Goal: Task Accomplishment & Management: Complete application form

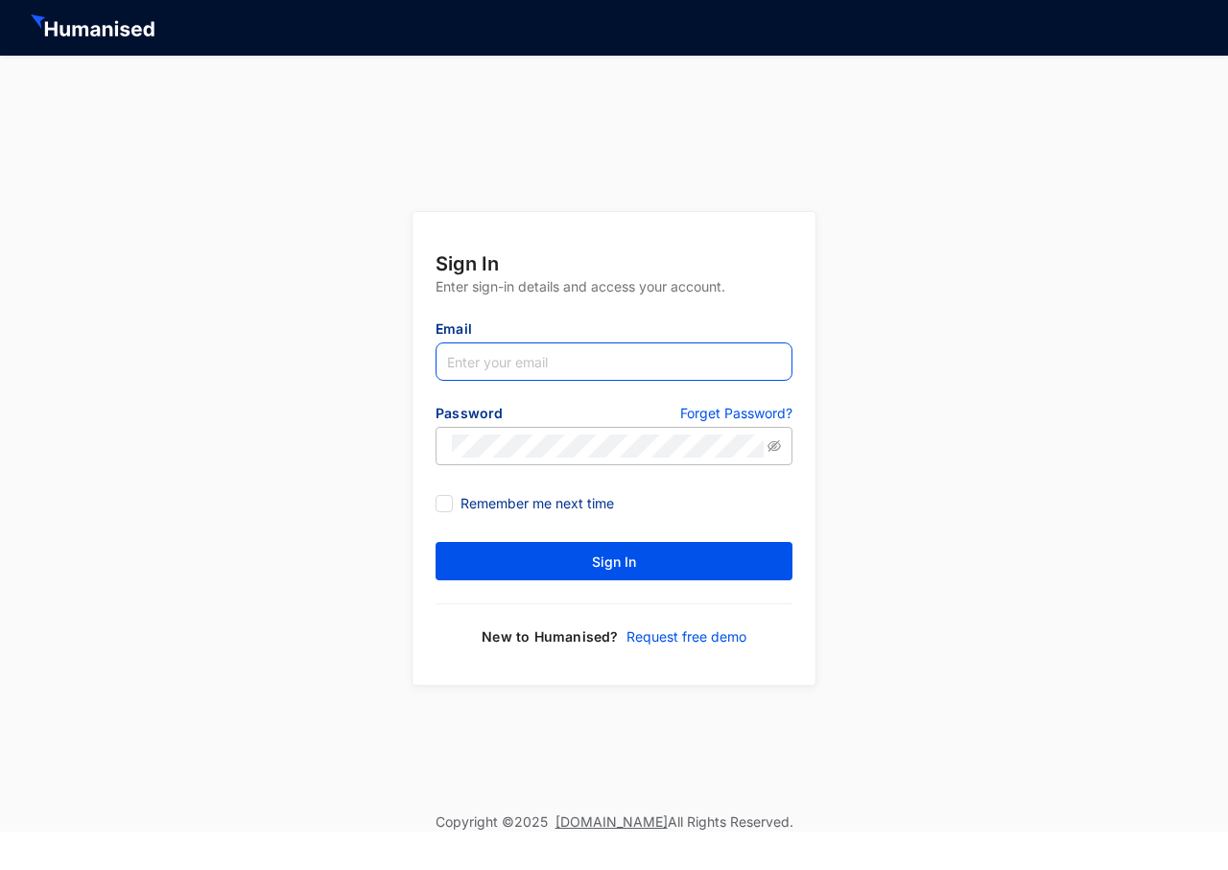
click at [532, 367] on input "text" at bounding box center [614, 362] width 357 height 38
type input "shafiya.vignite@gmail.com"
click at [448, 506] on input "Remember me next time" at bounding box center [442, 501] width 13 height 13
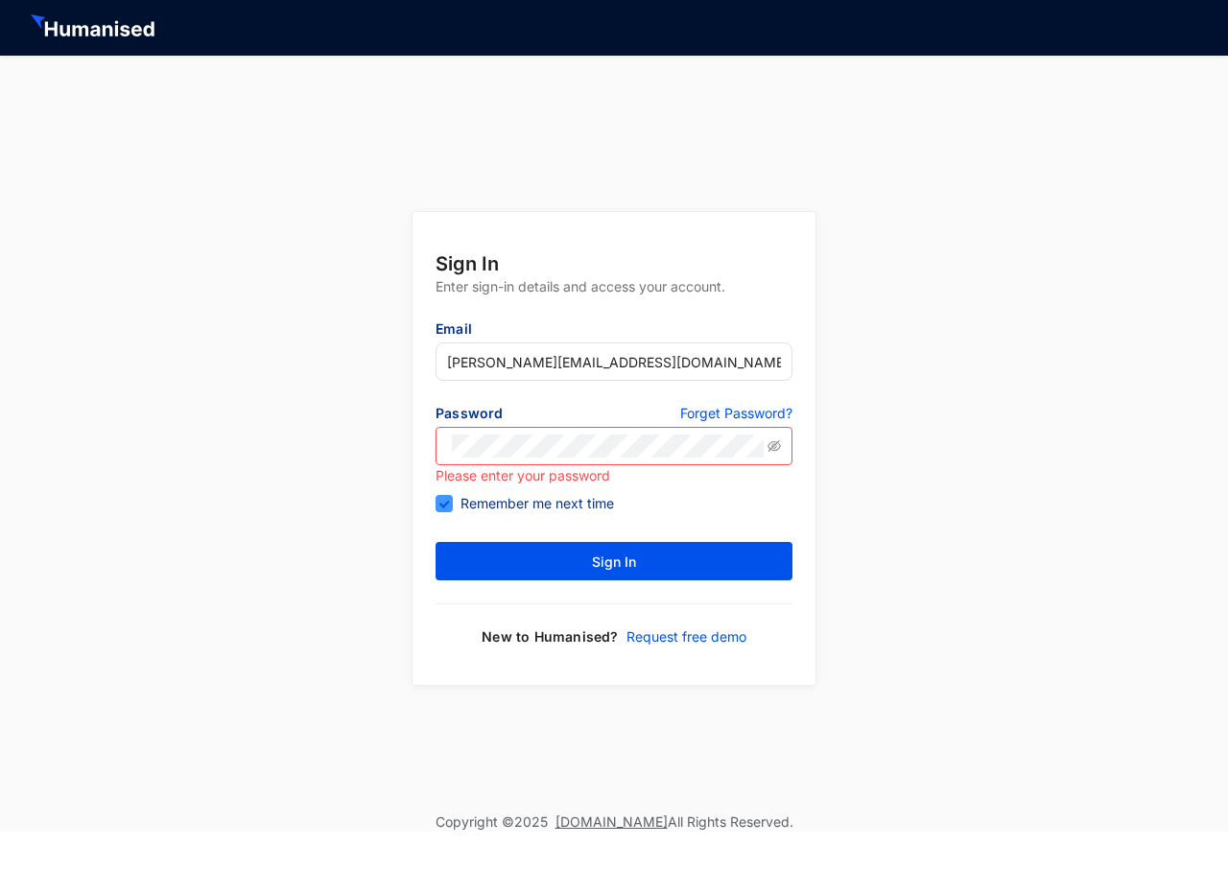
click at [448, 506] on input "Remember me next time" at bounding box center [442, 501] width 13 height 13
checkbox input "false"
click at [763, 416] on p "Forget Password?" at bounding box center [736, 415] width 112 height 23
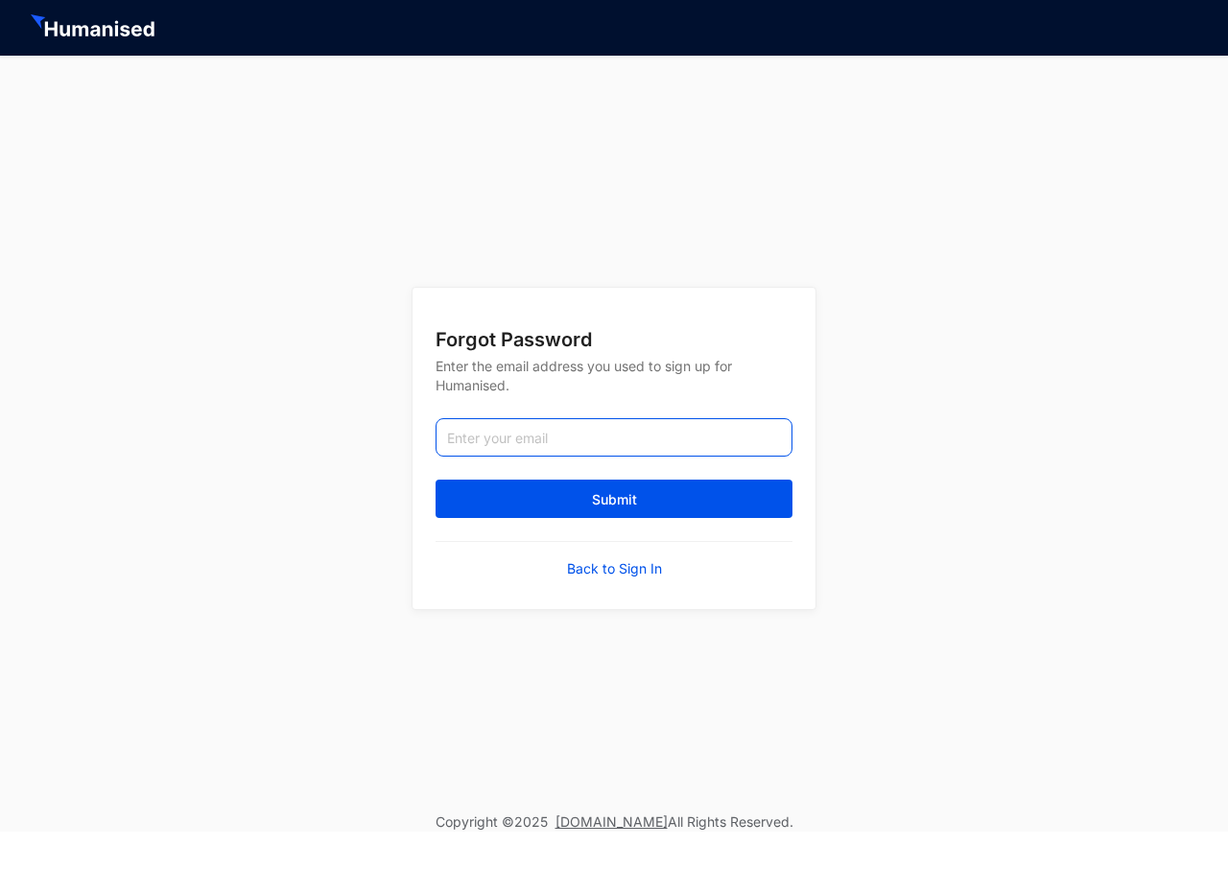
click at [571, 430] on input "email" at bounding box center [614, 437] width 357 height 38
type input "shafiya.vignite@gmail.com"
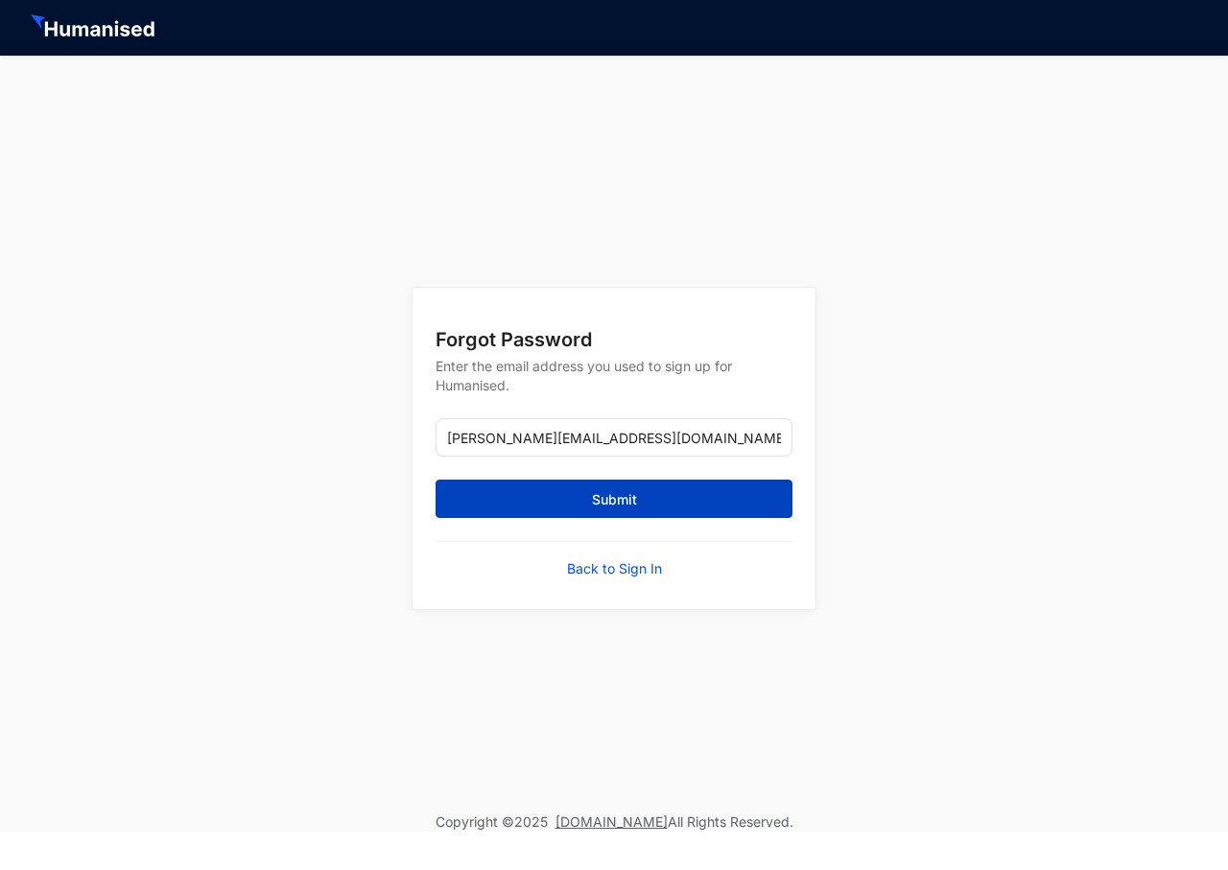
click at [616, 493] on span "Submit" at bounding box center [614, 499] width 45 height 19
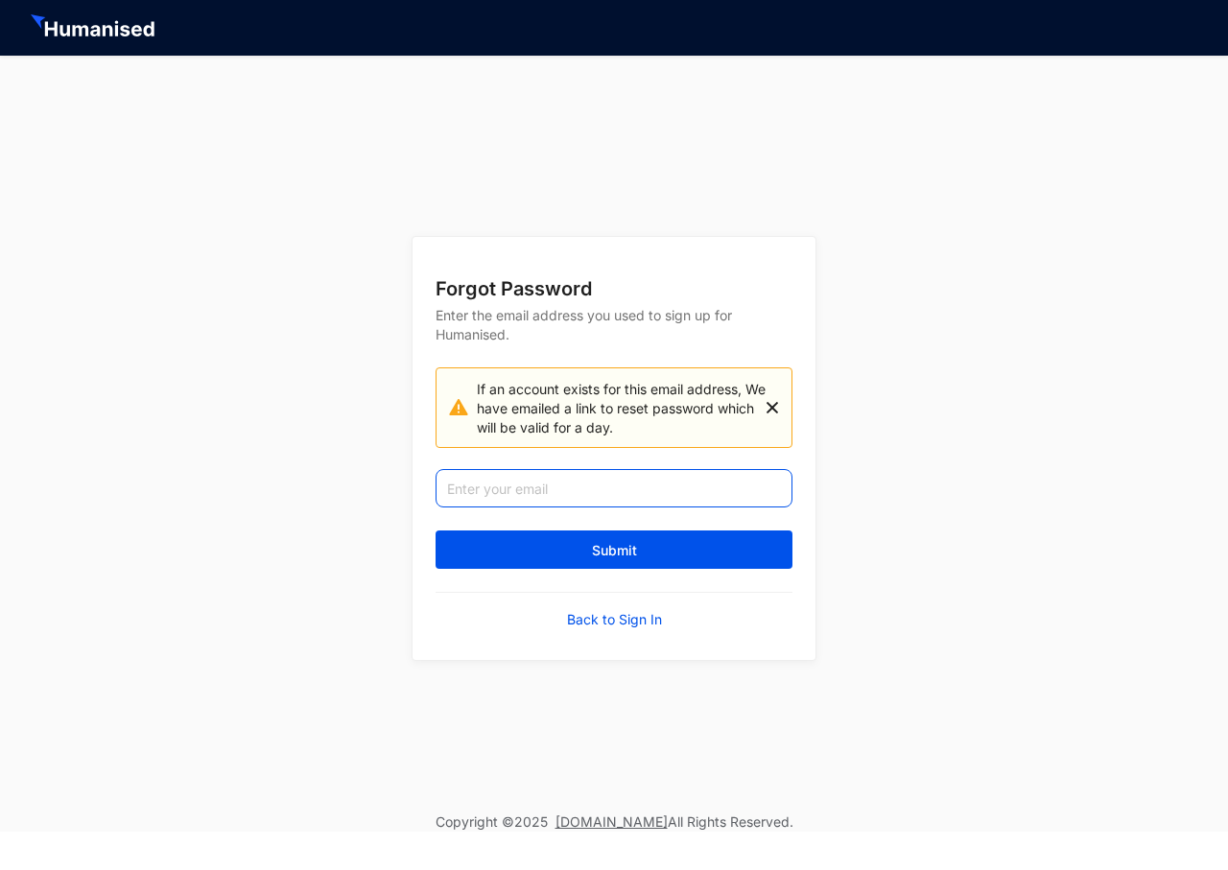
click at [606, 489] on input "email" at bounding box center [614, 488] width 357 height 38
click at [1062, 580] on div "Forgot Password Enter the email address you used to sign up for Humanised. If a…" at bounding box center [614, 434] width 1228 height 757
click at [594, 493] on input "email" at bounding box center [614, 488] width 357 height 38
click at [943, 460] on div "Forgot Password Enter the email address you used to sign up for Humanised. If a…" at bounding box center [614, 434] width 1228 height 757
click at [627, 482] on input "email" at bounding box center [614, 488] width 357 height 38
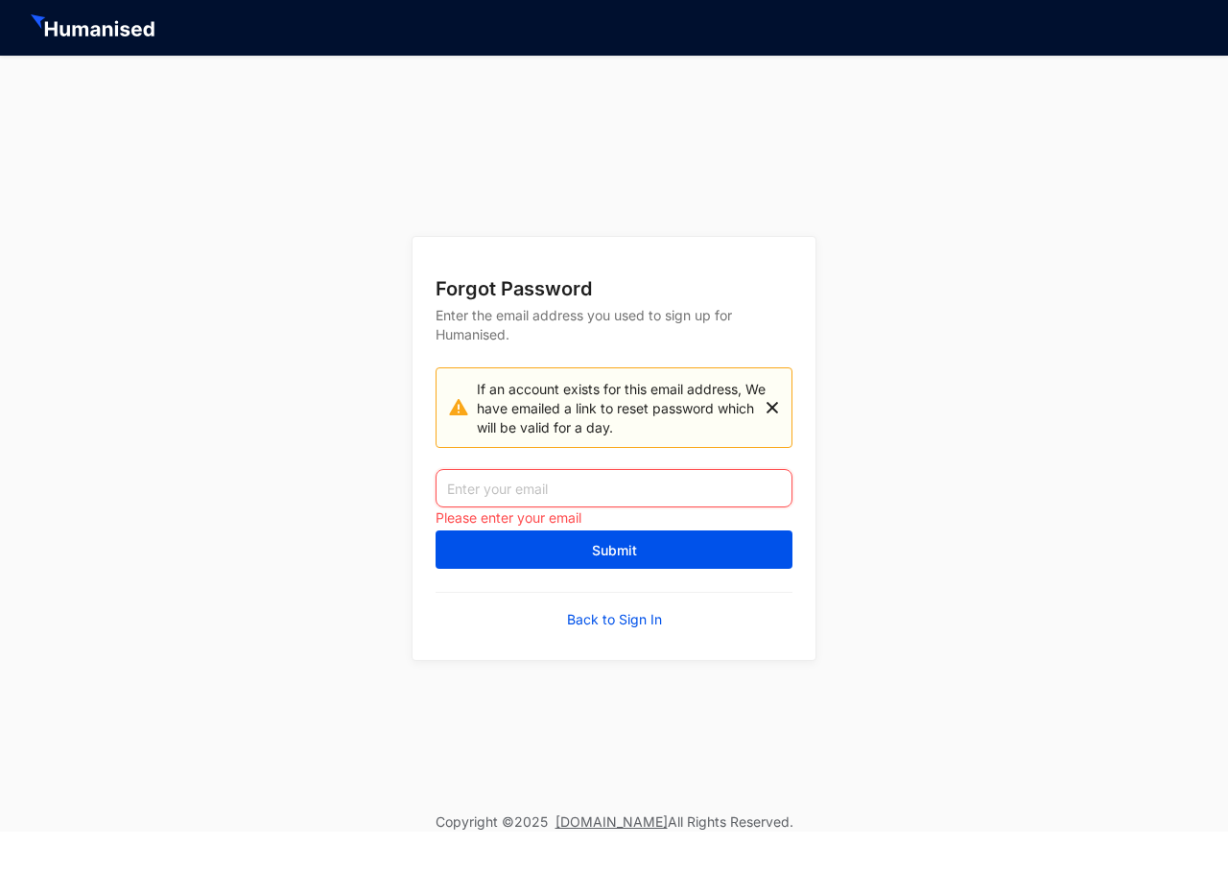
type input "[PERSON_NAME][EMAIL_ADDRESS][DOMAIN_NAME]"
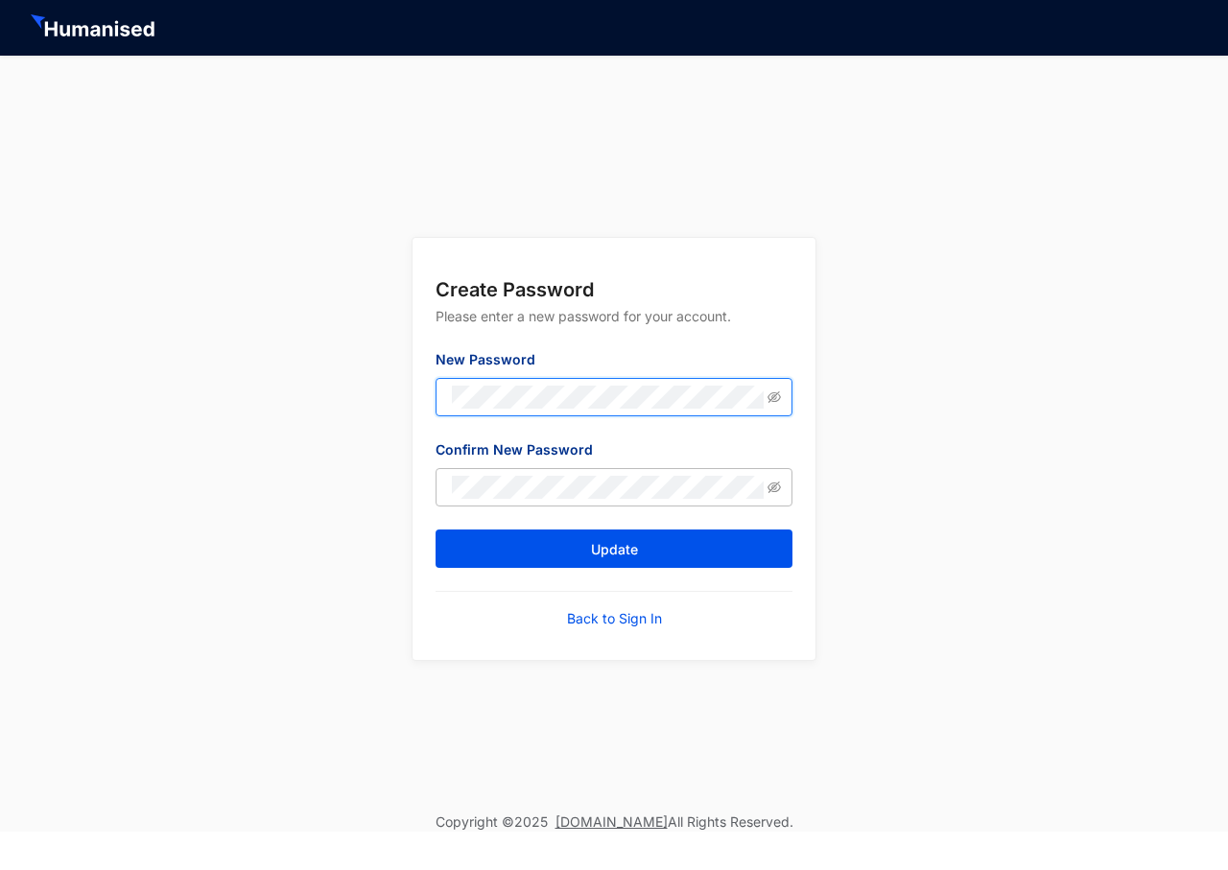
click at [296, 369] on div "Create Password Please enter a new password for your account. New Password Conf…" at bounding box center [614, 434] width 1228 height 757
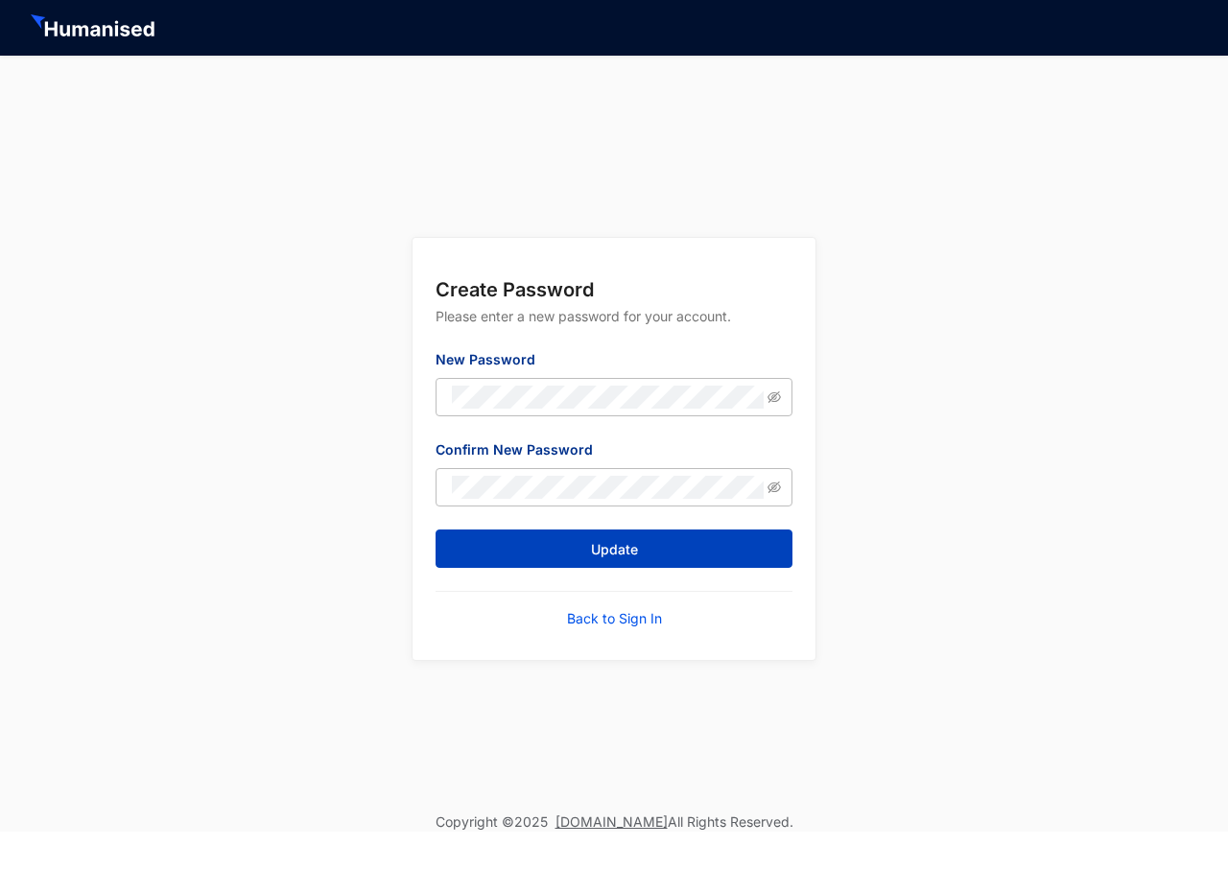
click at [629, 550] on span "Update" at bounding box center [614, 549] width 47 height 19
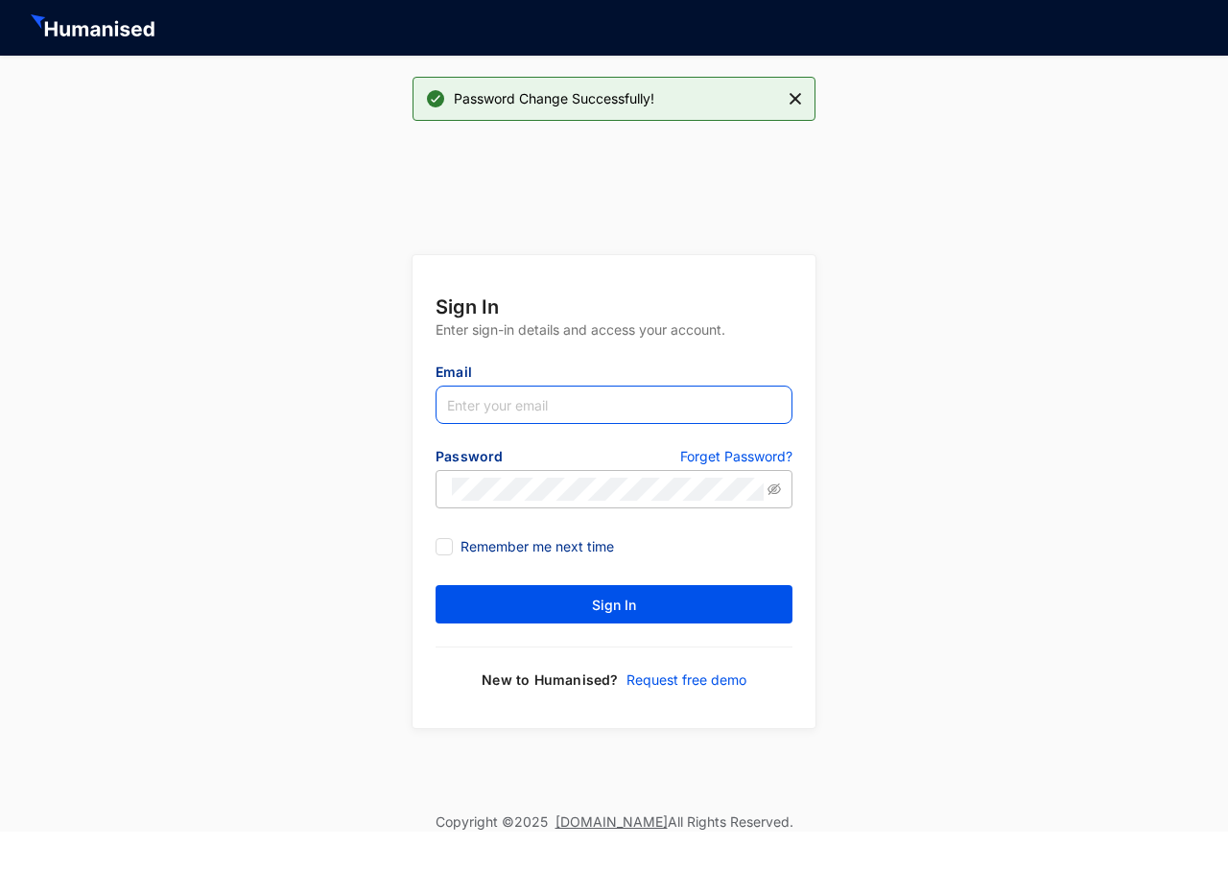
type input "[PERSON_NAME][EMAIL_ADDRESS][DOMAIN_NAME]"
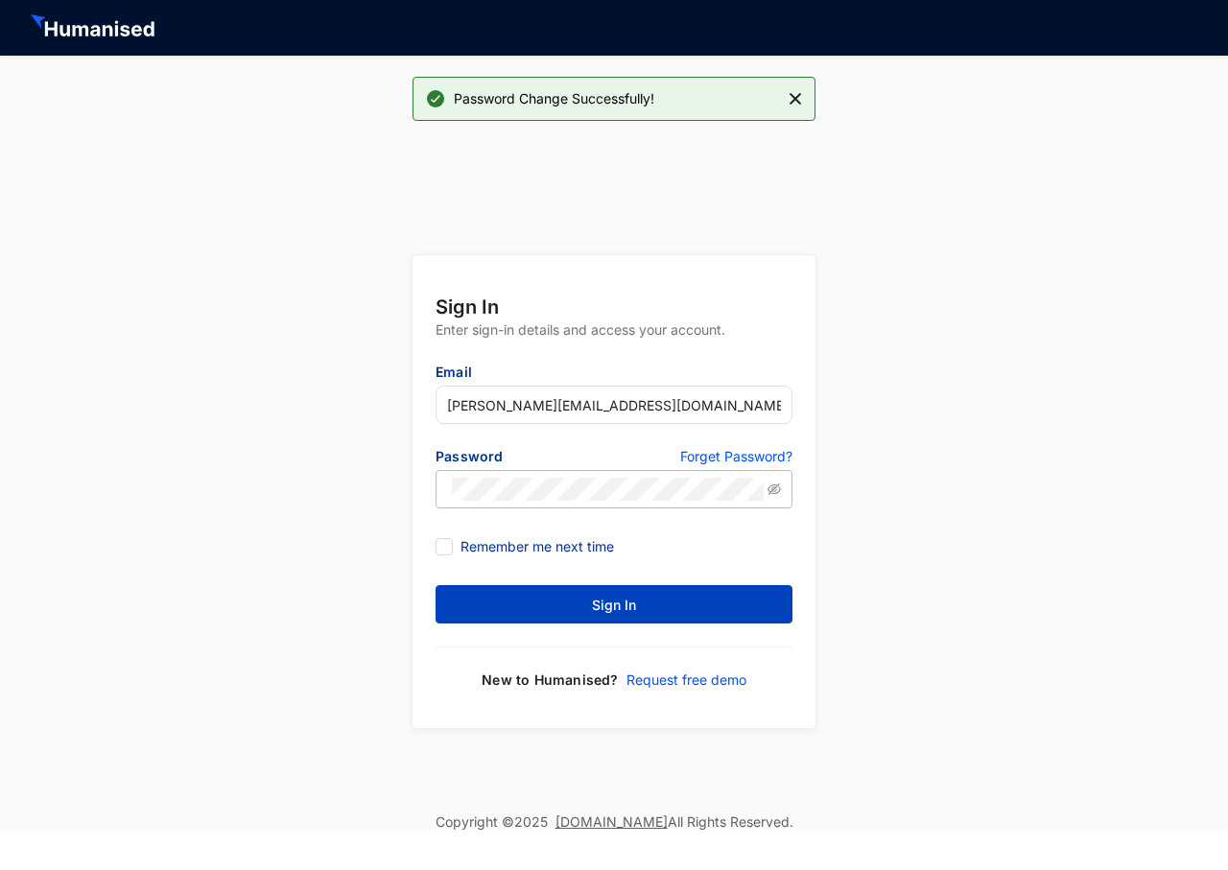
click at [573, 600] on button "Sign In" at bounding box center [614, 604] width 357 height 38
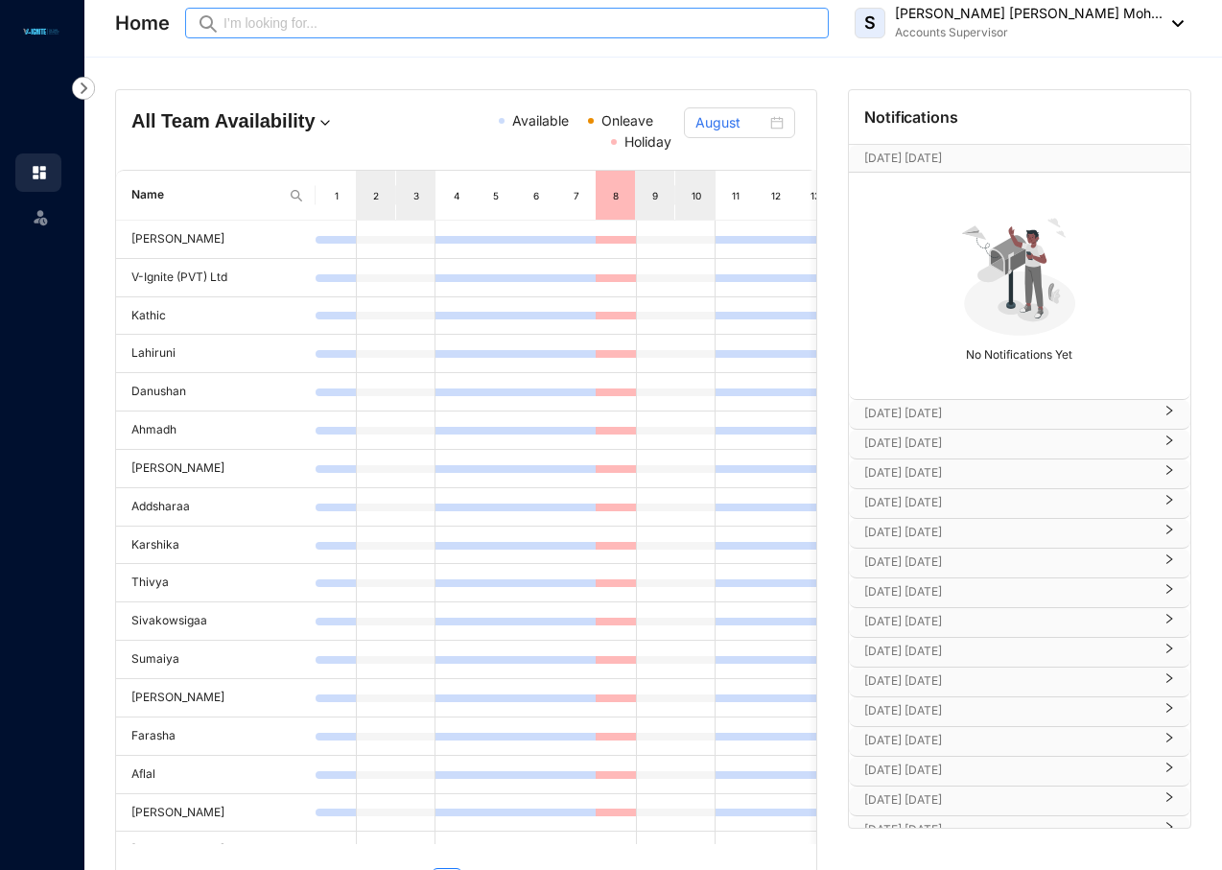
click at [508, 35] on span "Preview" at bounding box center [507, 23] width 644 height 31
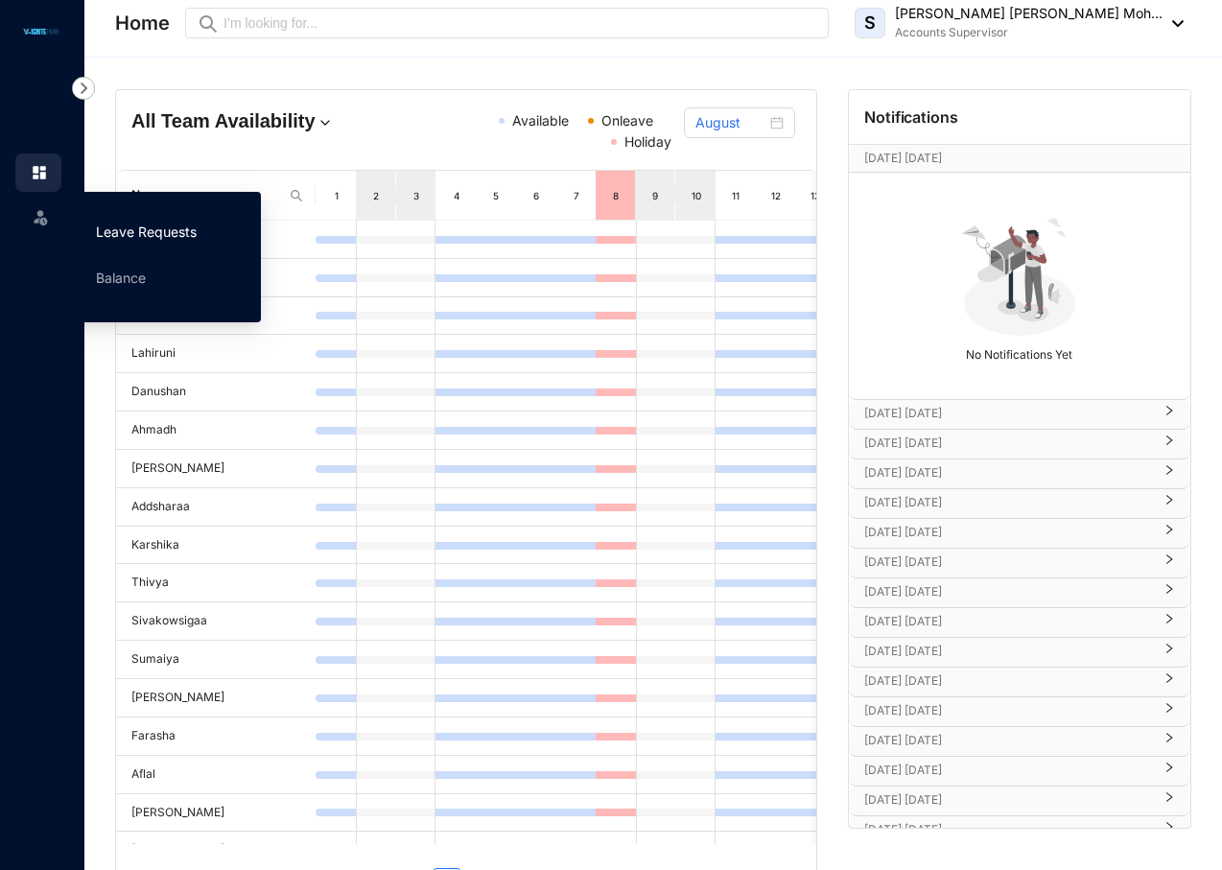
click at [114, 224] on link "Leave Requests" at bounding box center [146, 232] width 101 height 16
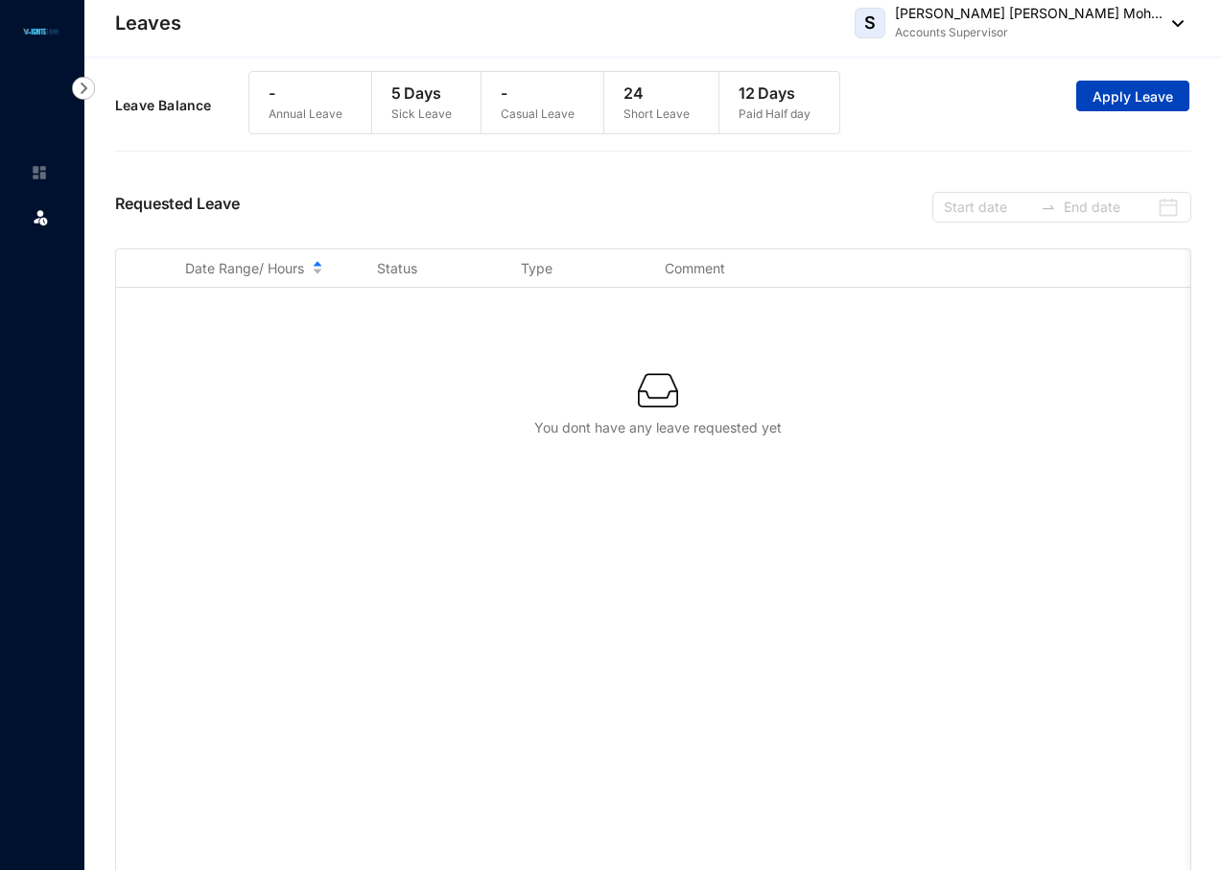
click at [1131, 105] on span "Apply Leave" at bounding box center [1133, 96] width 81 height 19
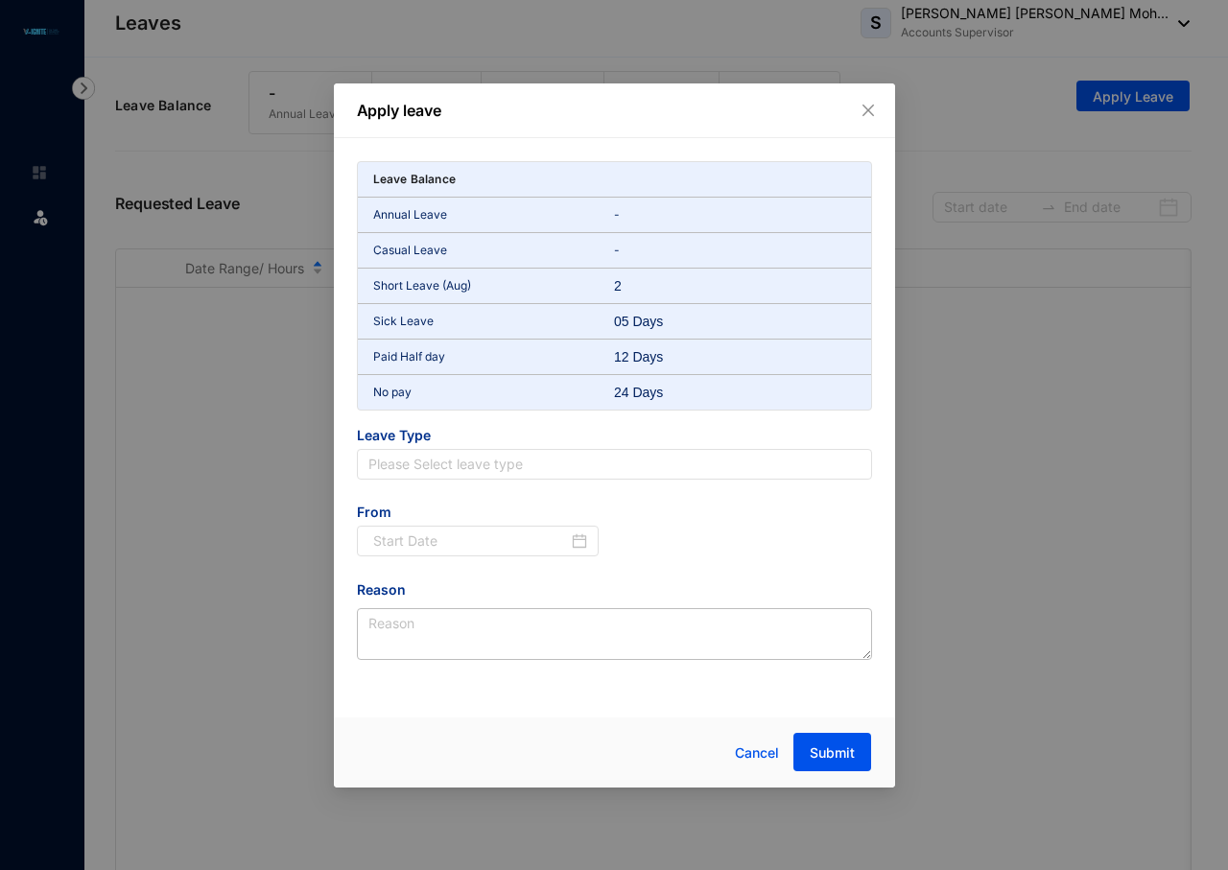
click at [488, 278] on p "Short Leave (Aug)" at bounding box center [494, 285] width 242 height 19
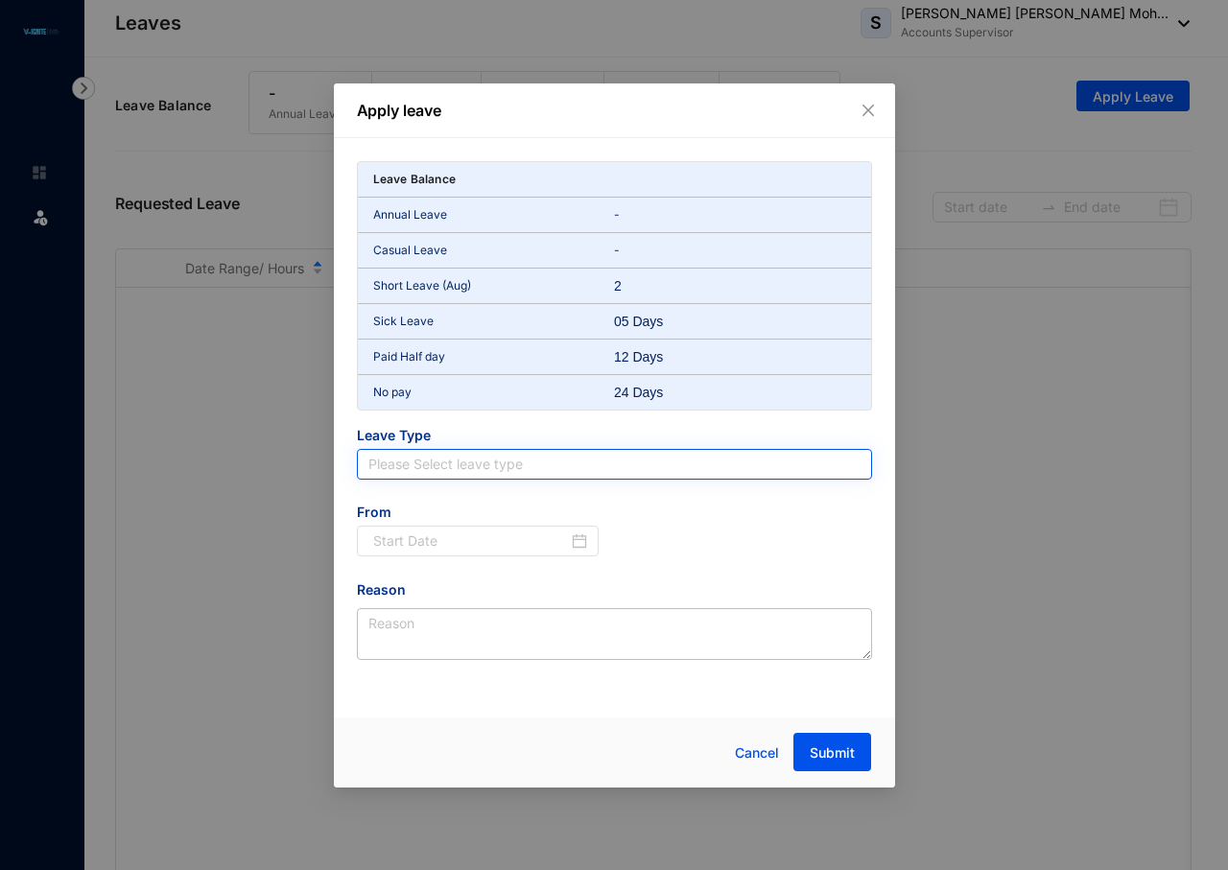
click at [468, 461] on input "search" at bounding box center [614, 464] width 492 height 29
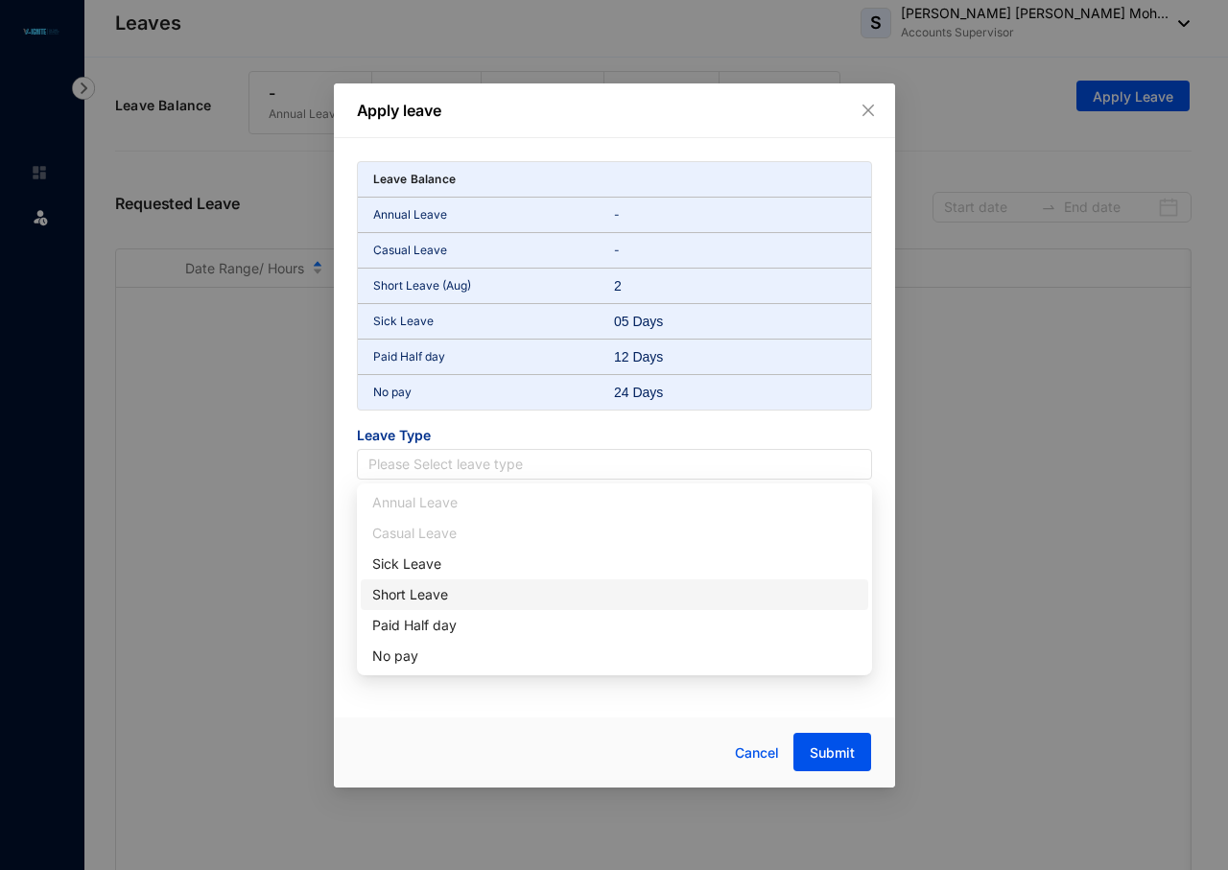
click at [461, 598] on div "Short Leave" at bounding box center [614, 594] width 485 height 21
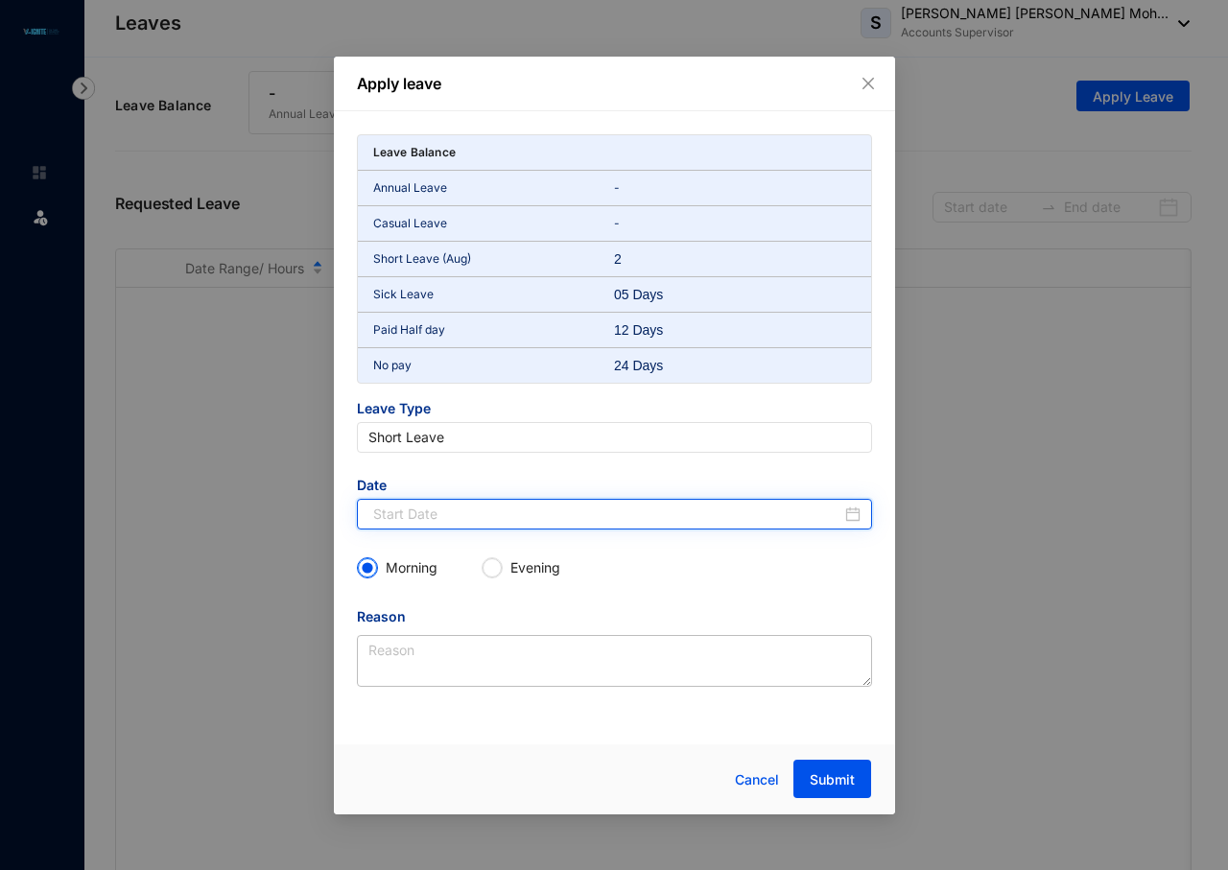
click at [474, 524] on input at bounding box center [607, 514] width 468 height 21
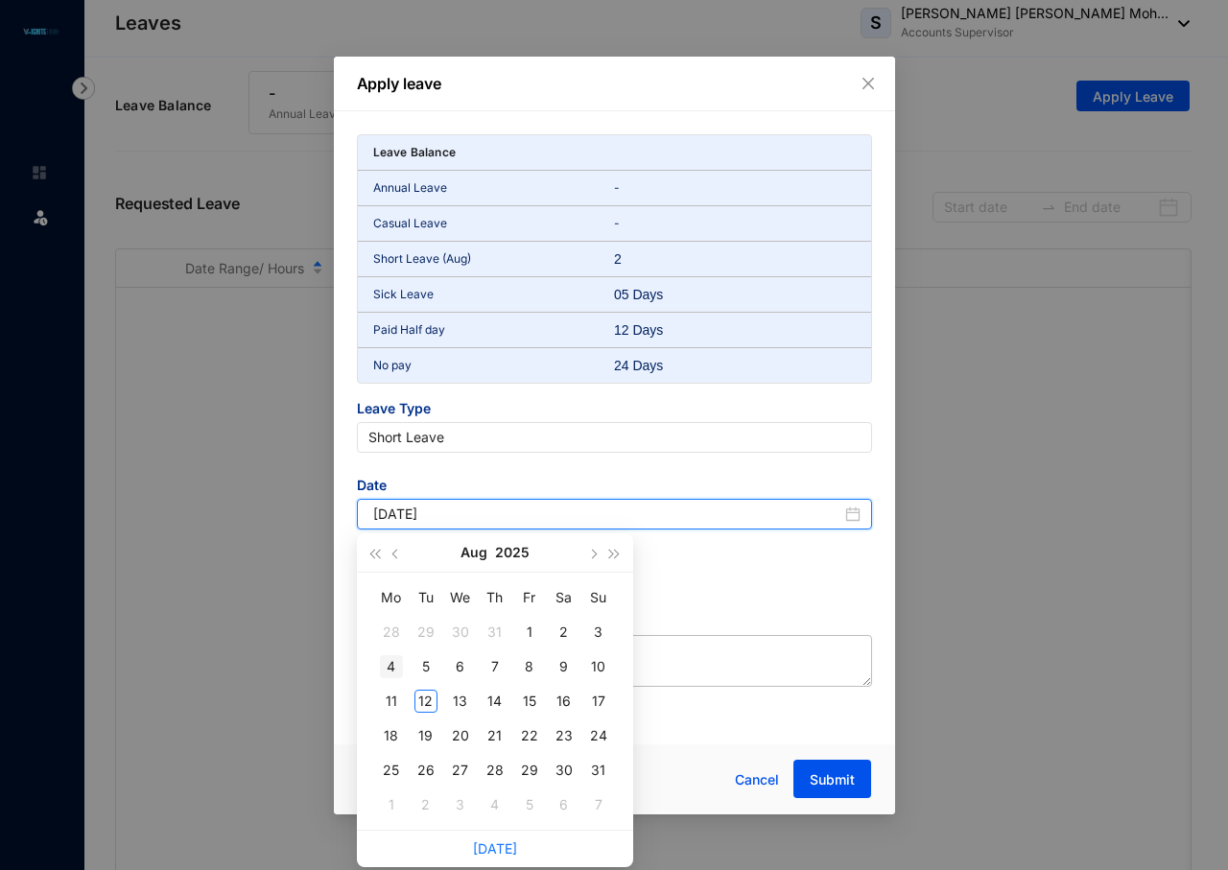
type input "[DATE]"
click at [429, 700] on div "12" at bounding box center [425, 701] width 23 height 23
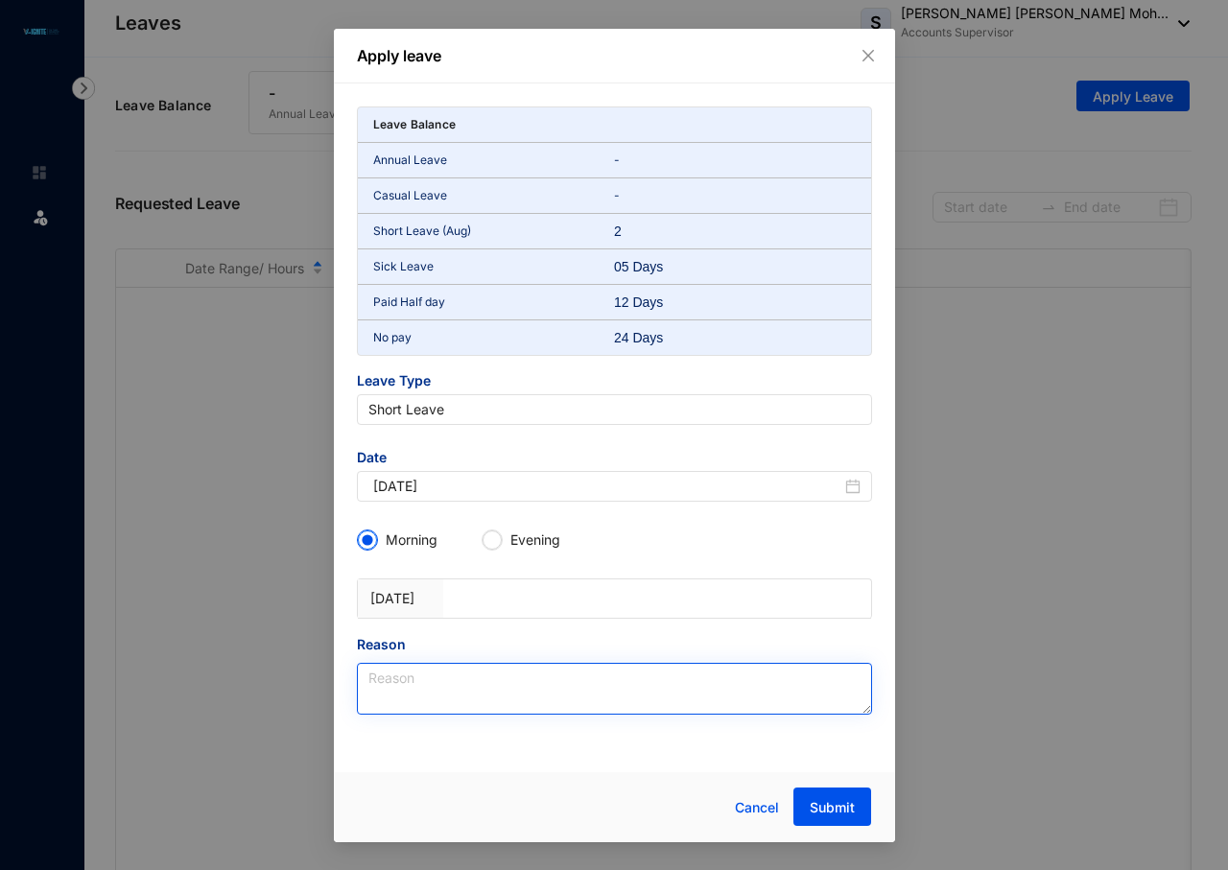
type input "[DATE]"
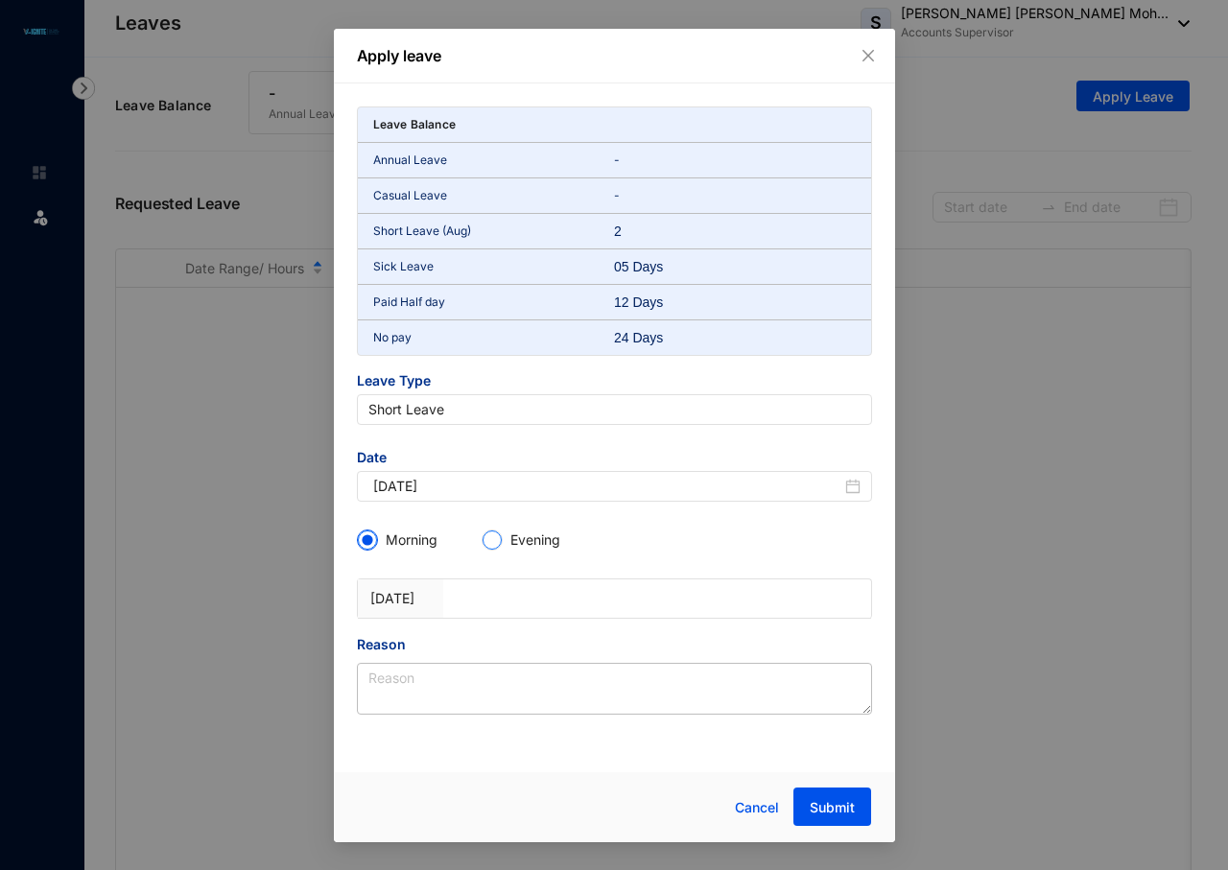
click at [495, 542] on input "Evening" at bounding box center [492, 540] width 19 height 19
radio input "true"
radio input "false"
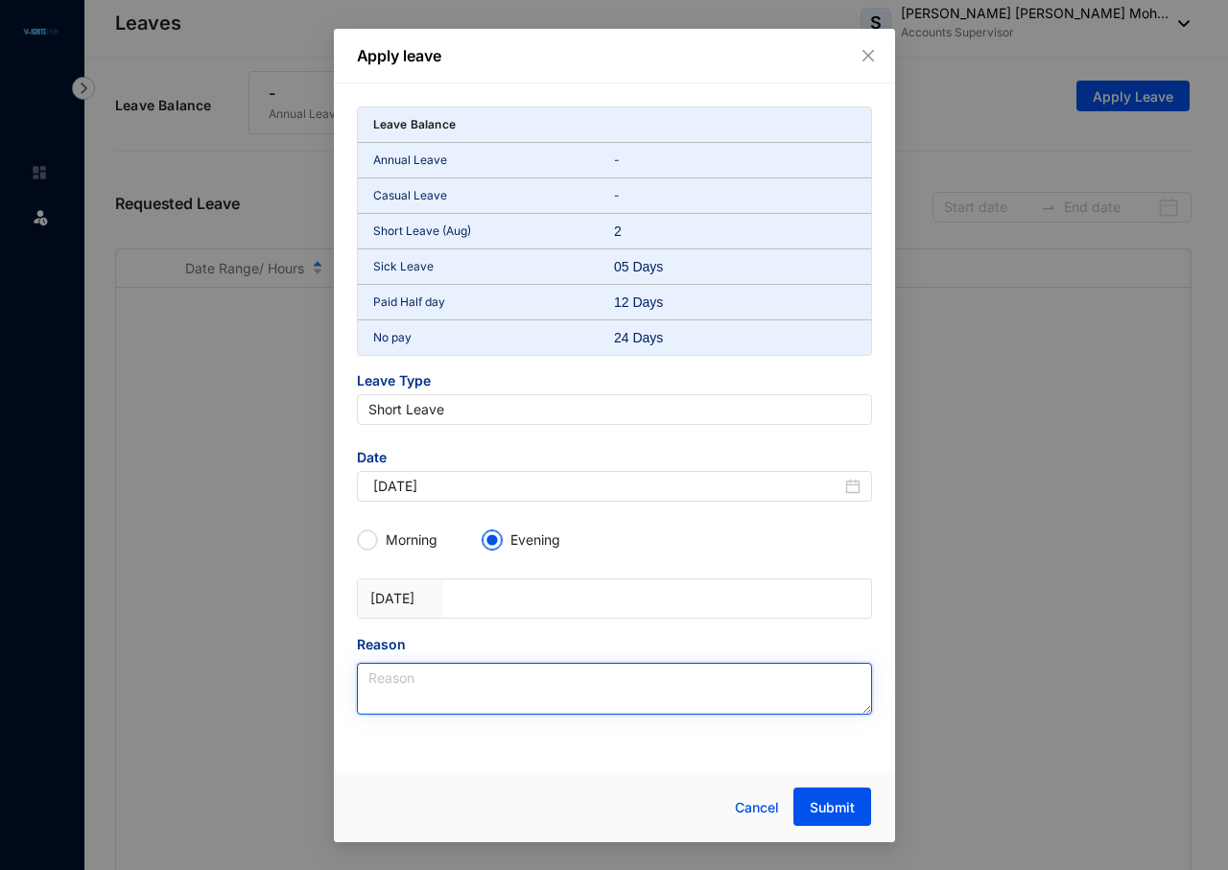
click at [439, 679] on textarea "Reason" at bounding box center [614, 689] width 515 height 52
type textarea "Personal Reason"
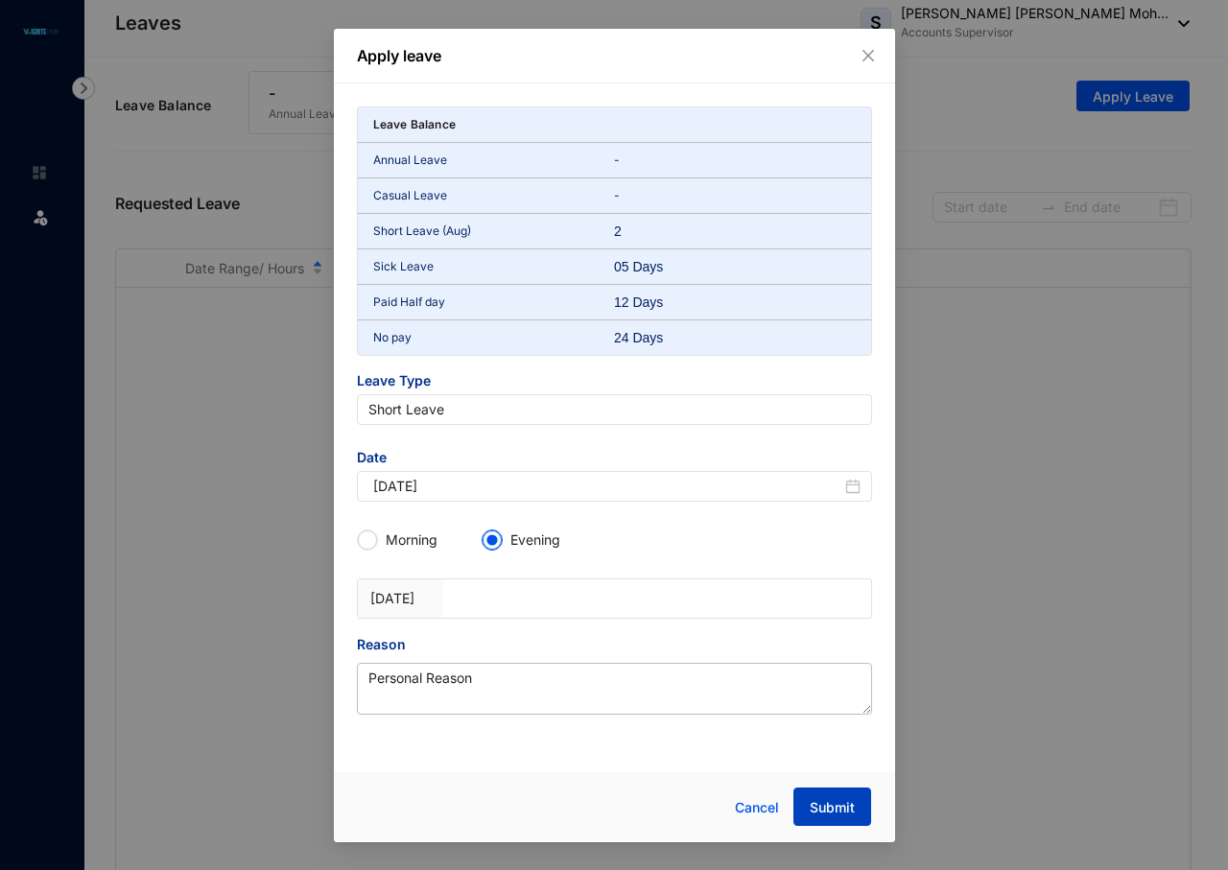
click at [823, 806] on span "Submit" at bounding box center [832, 807] width 45 height 19
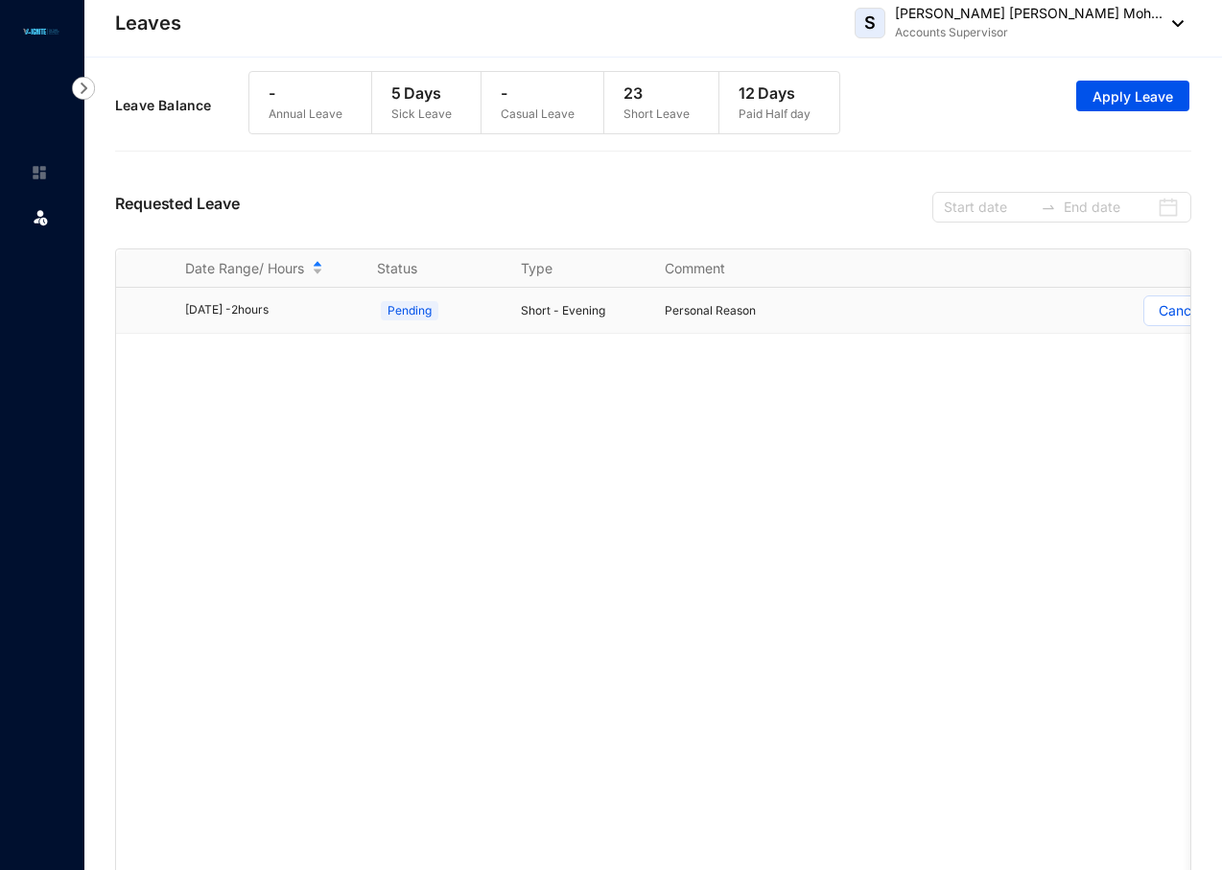
click at [1180, 319] on p "Cancel" at bounding box center [1180, 310] width 43 height 29
click at [1145, 316] on input "Cancel" at bounding box center [1145, 316] width 0 height 0
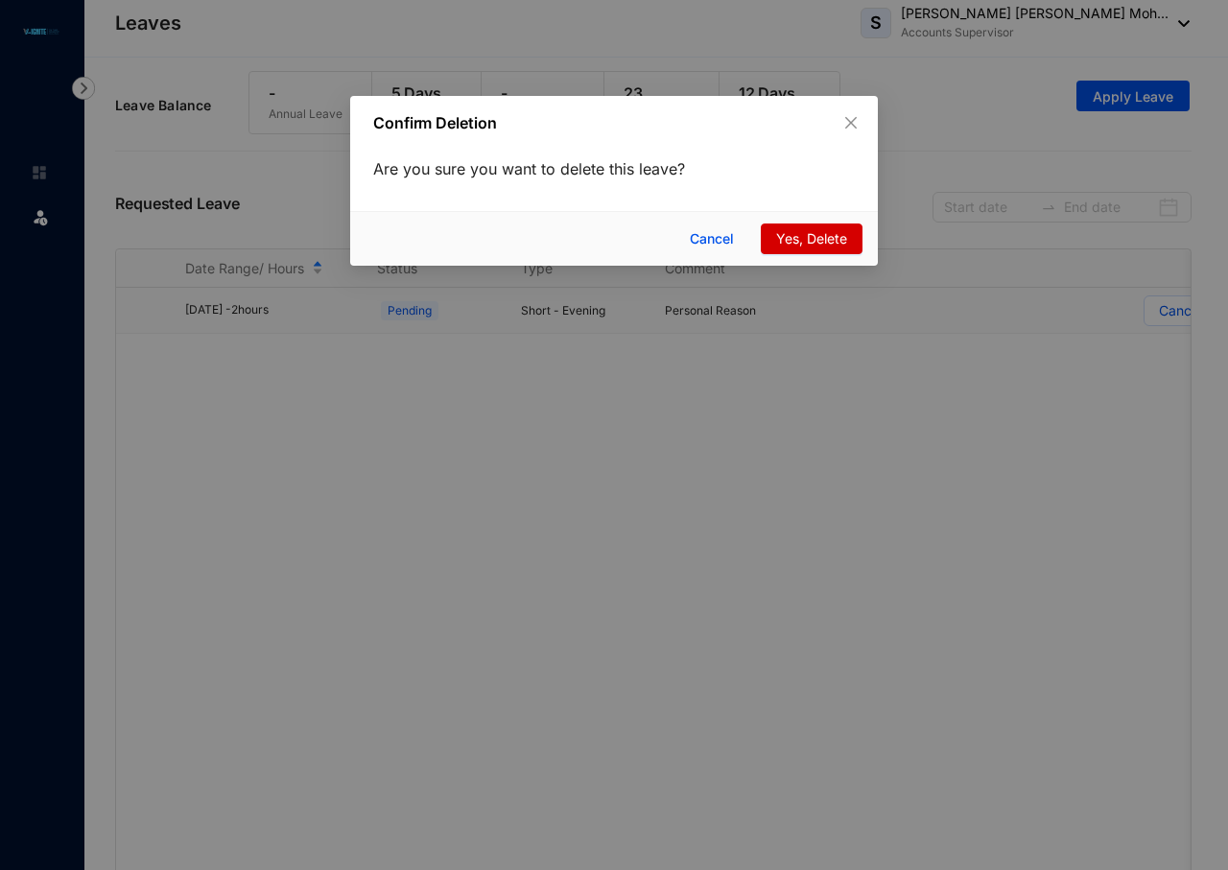
click at [821, 234] on span "Yes, Delete" at bounding box center [811, 238] width 71 height 21
